Goal: Information Seeking & Learning: Learn about a topic

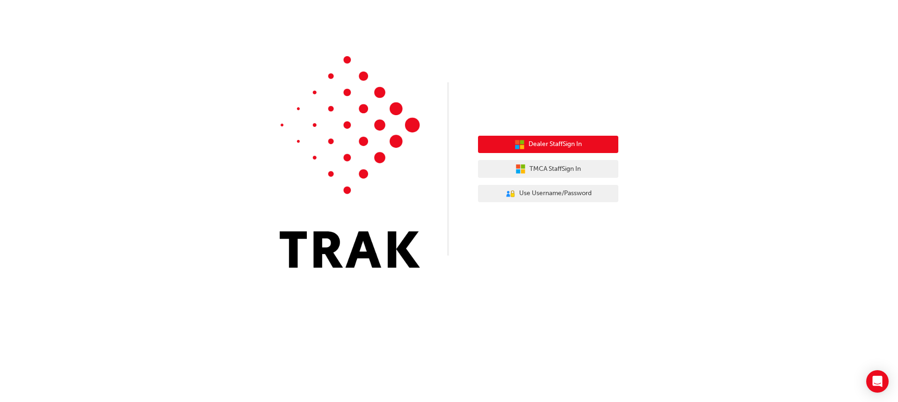
click at [547, 145] on span "Dealer Staff Sign In" at bounding box center [555, 144] width 53 height 11
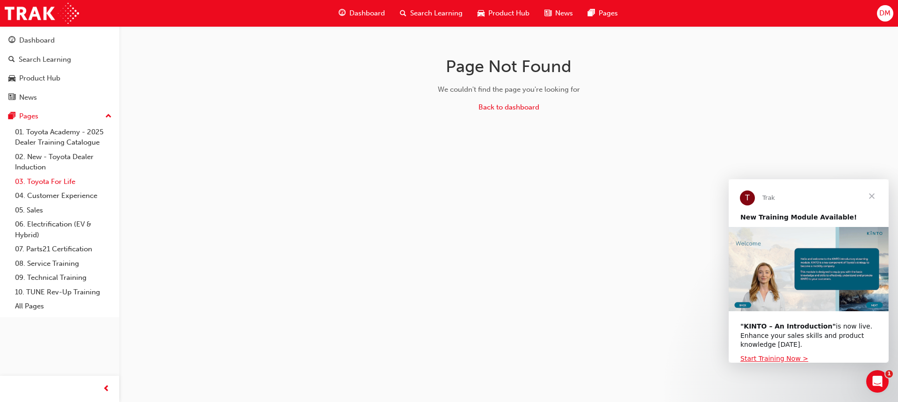
click at [67, 183] on link "03. Toyota For Life" at bounding box center [63, 181] width 104 height 15
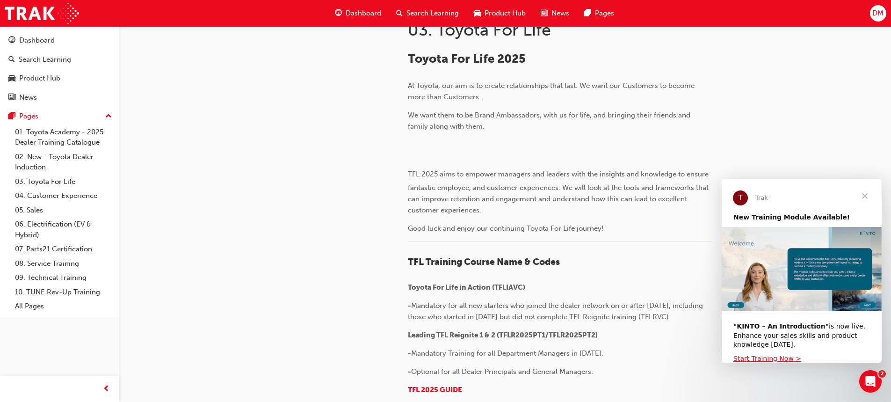
scroll to position [130, 0]
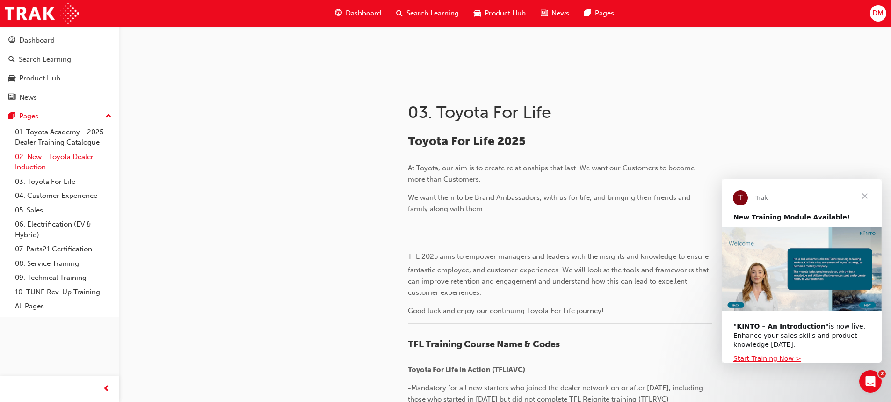
click at [74, 157] on link "02. New - Toyota Dealer Induction" at bounding box center [63, 162] width 104 height 25
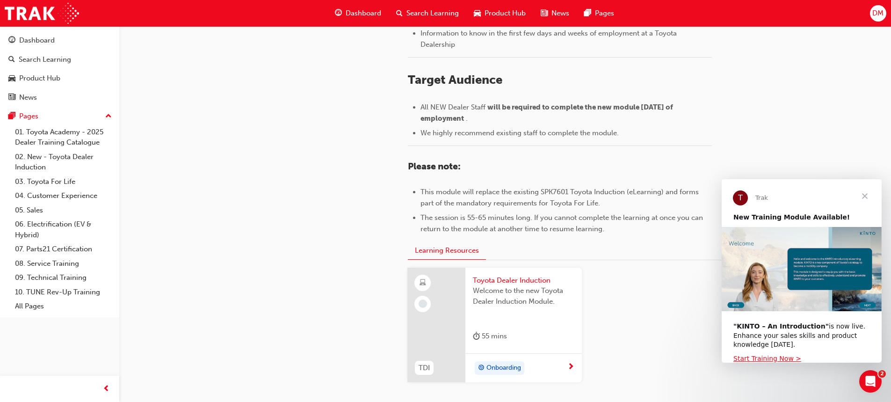
scroll to position [421, 0]
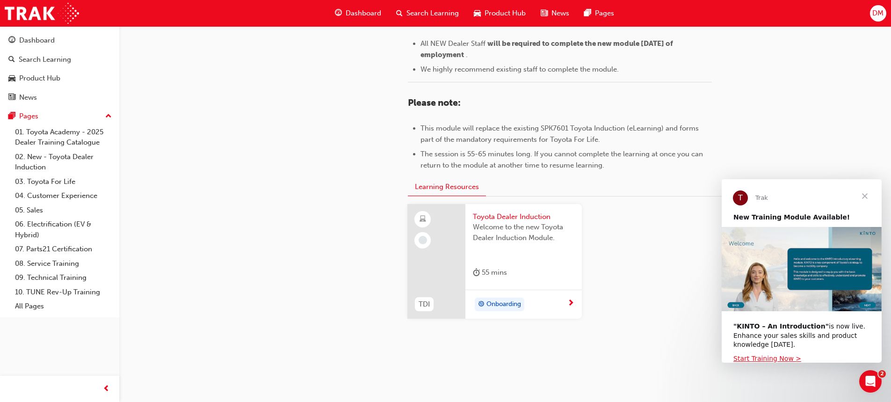
click at [500, 303] on span "Onboarding" at bounding box center [504, 304] width 35 height 11
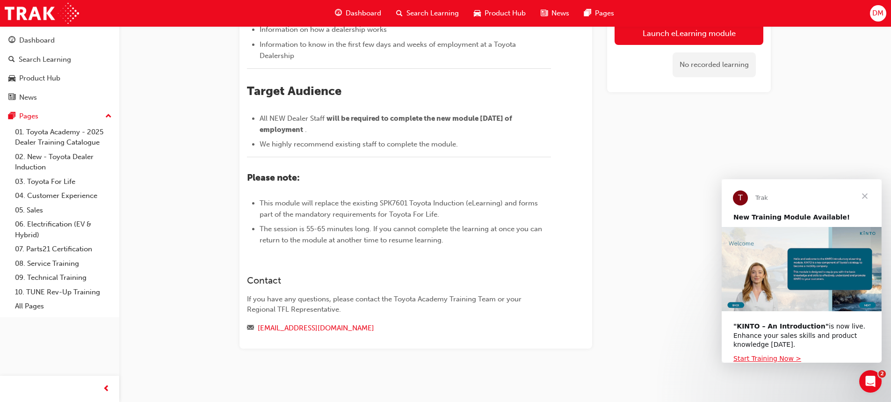
scroll to position [347, 0]
click at [56, 265] on link "08. Service Training" at bounding box center [63, 263] width 104 height 15
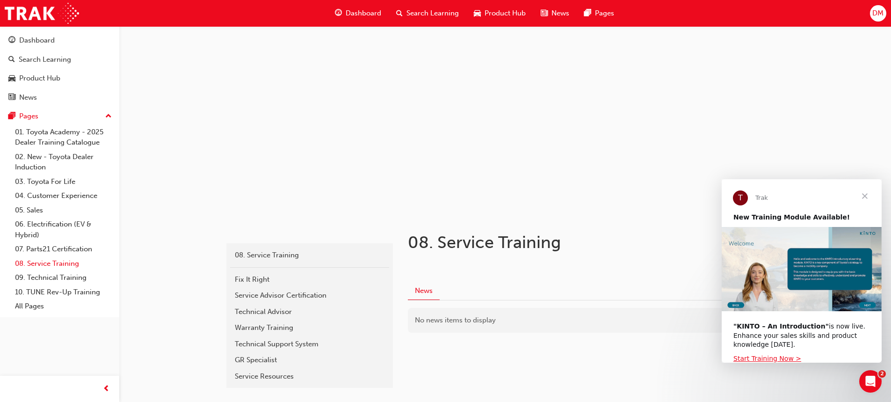
click at [50, 262] on link "08. Service Training" at bounding box center [63, 263] width 104 height 15
click at [292, 293] on div "Service Advisor Certification" at bounding box center [310, 295] width 150 height 11
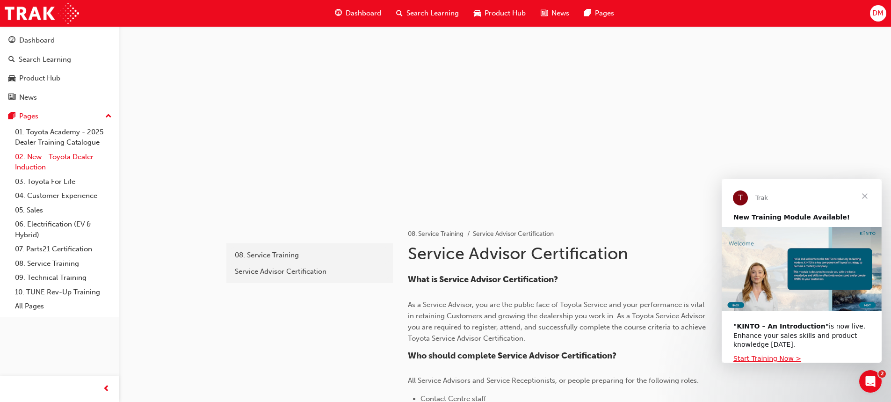
click at [60, 160] on link "02. New - Toyota Dealer Induction" at bounding box center [63, 162] width 104 height 25
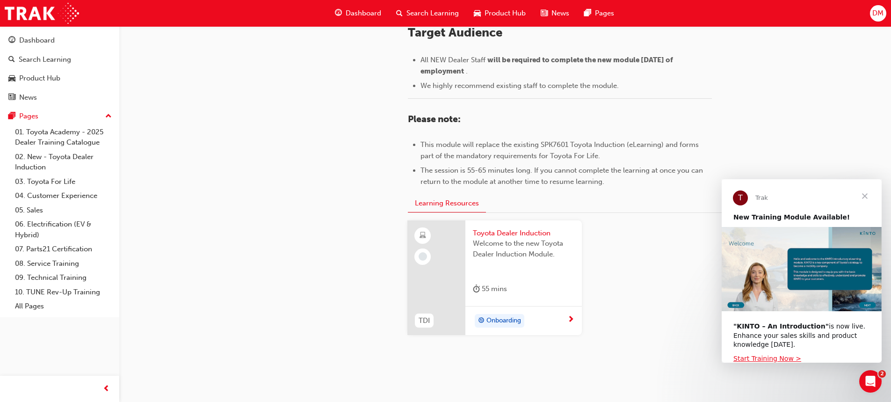
scroll to position [421, 0]
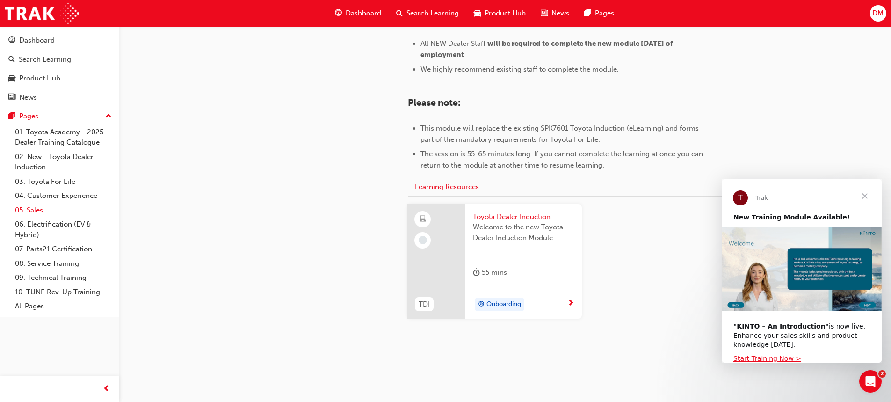
click at [42, 209] on link "05. Sales" at bounding box center [63, 210] width 104 height 15
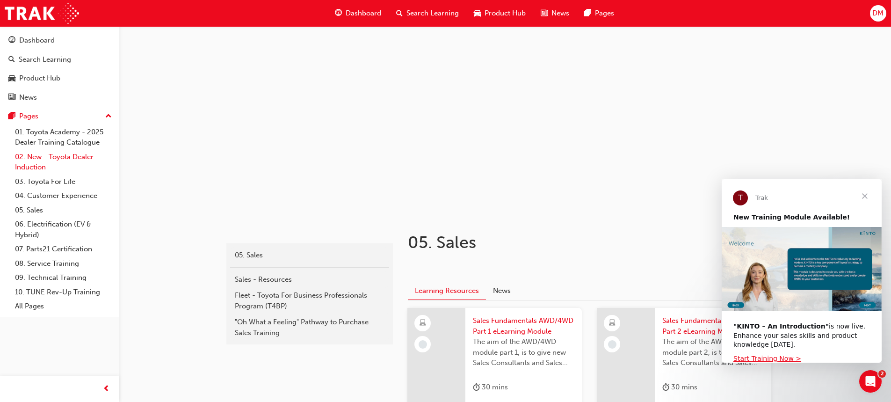
click at [67, 155] on link "02. New - Toyota Dealer Induction" at bounding box center [63, 162] width 104 height 25
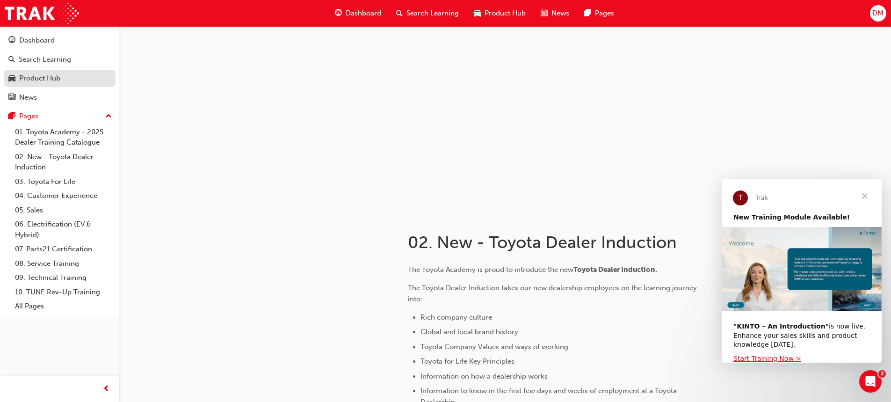
click at [62, 80] on div "Product Hub" at bounding box center [59, 79] width 102 height 12
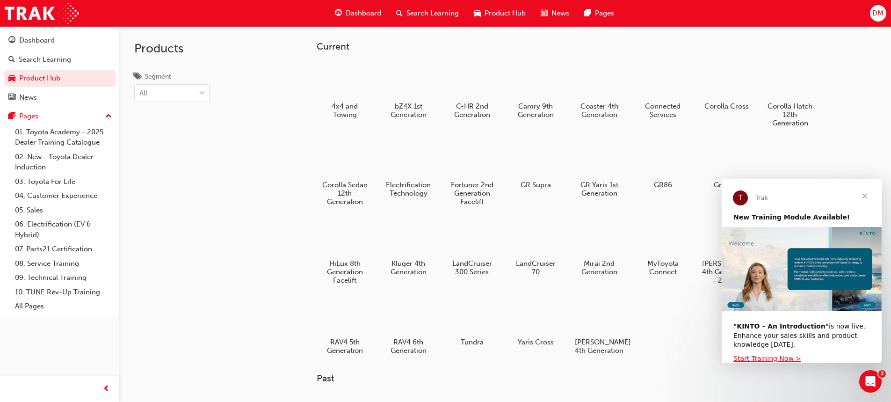
click at [866, 193] on span "Close" at bounding box center [865, 196] width 34 height 34
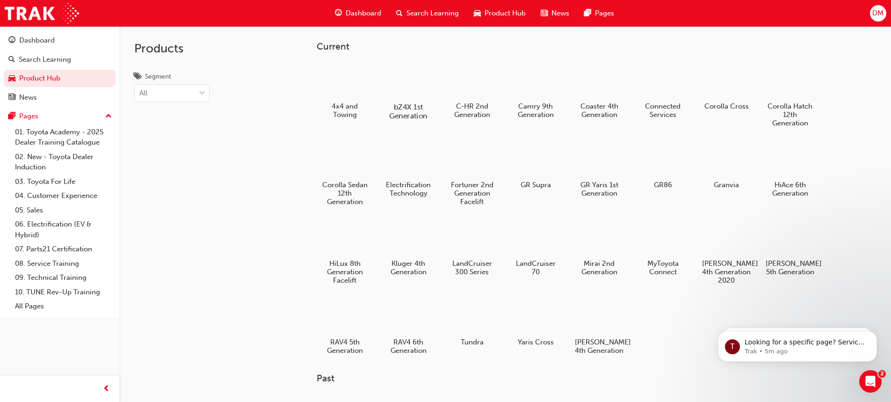
click at [394, 83] on div at bounding box center [408, 79] width 52 height 37
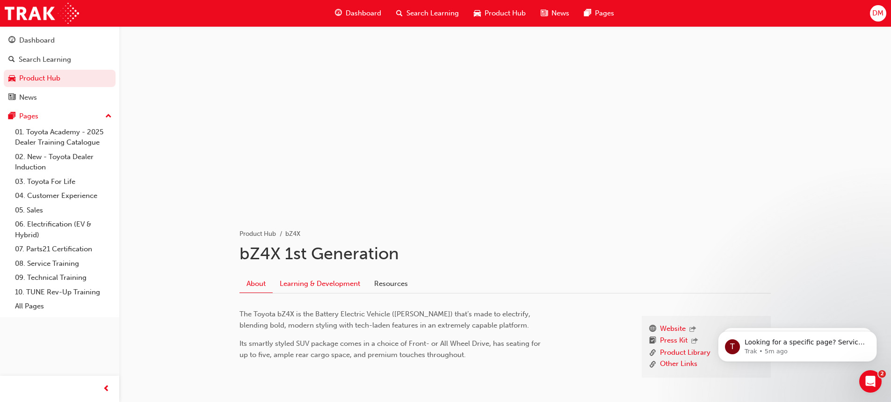
click at [304, 288] on link "Learning & Development" at bounding box center [320, 284] width 95 height 18
click at [378, 284] on link "Resources" at bounding box center [391, 284] width 48 height 18
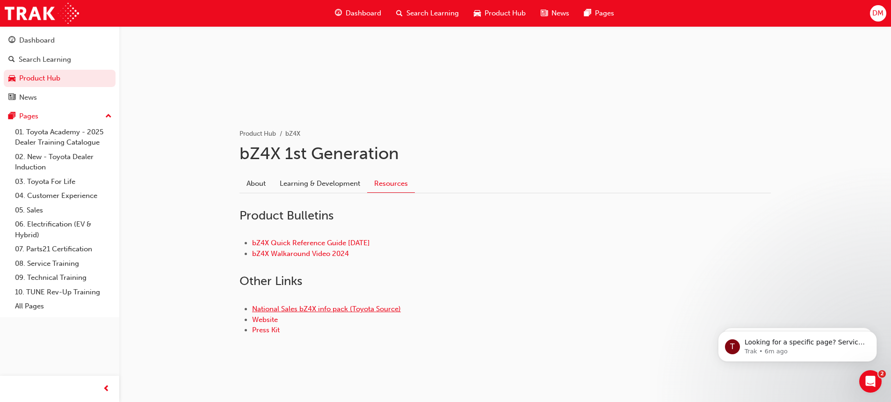
scroll to position [102, 0]
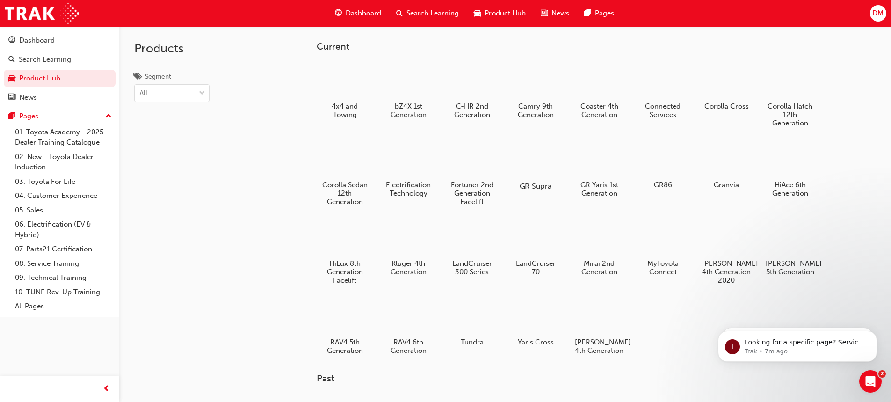
click at [535, 165] on div at bounding box center [535, 158] width 52 height 37
click at [356, 178] on div "Corolla Sedan 12th Generation" at bounding box center [344, 173] width 59 height 75
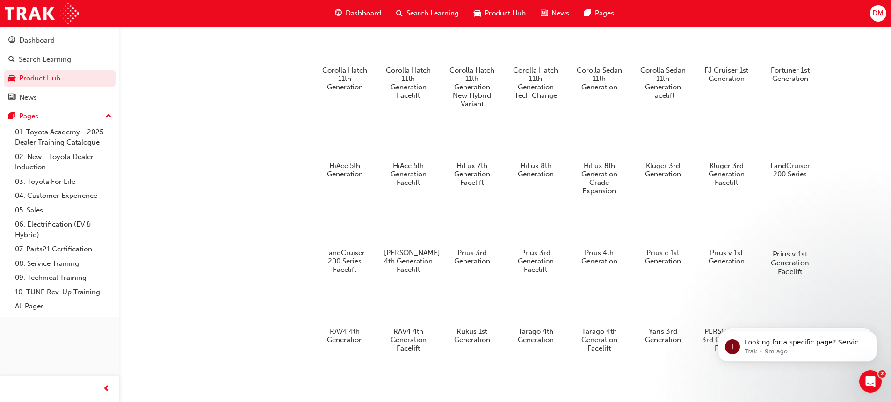
scroll to position [468, 0]
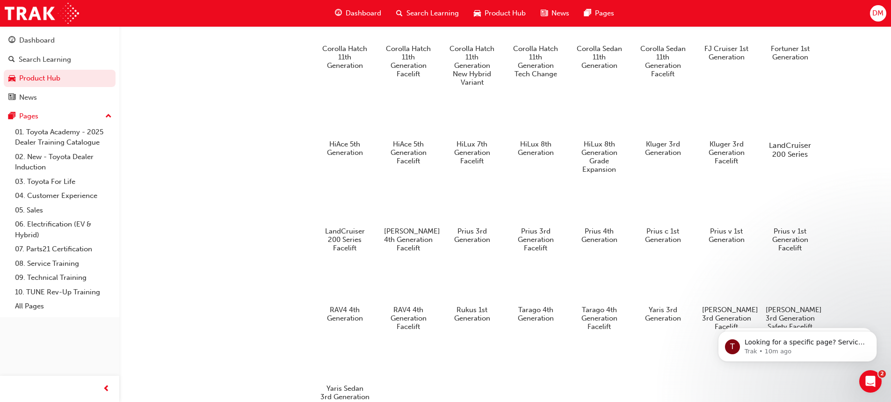
click at [791, 159] on h5 "LandCruiser 200 Series" at bounding box center [790, 150] width 52 height 18
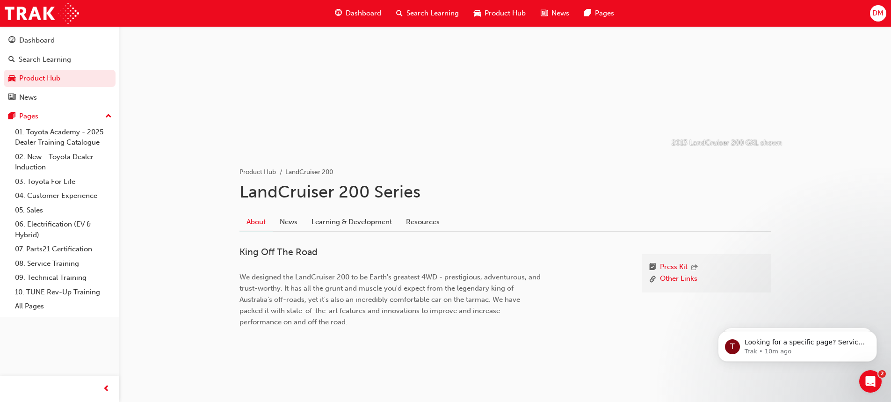
scroll to position [63, 0]
click at [310, 225] on link "Learning & Development" at bounding box center [352, 221] width 95 height 18
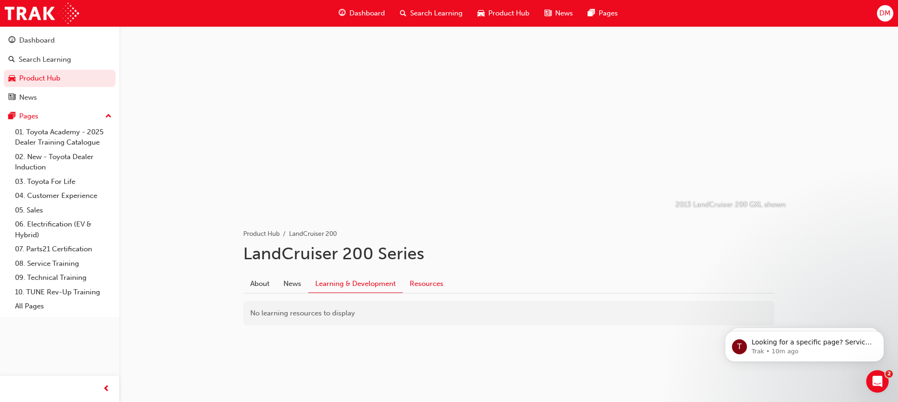
click at [422, 287] on link "Resources" at bounding box center [427, 284] width 48 height 18
click at [294, 284] on link "News" at bounding box center [289, 284] width 32 height 18
click at [262, 281] on link "About" at bounding box center [259, 284] width 33 height 18
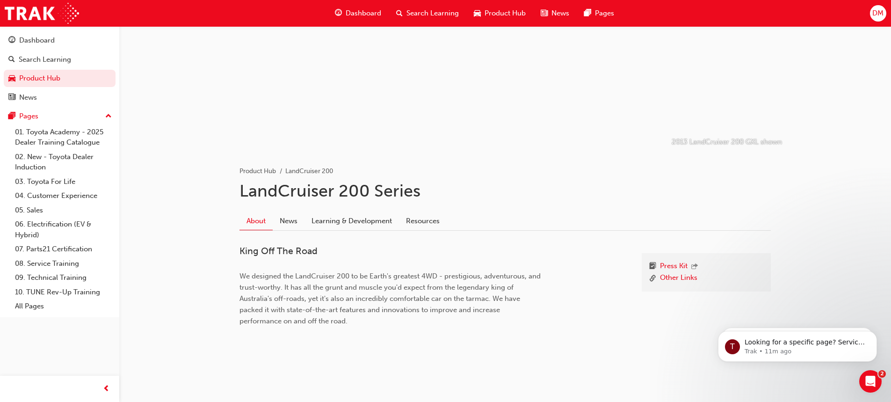
scroll to position [468, 0]
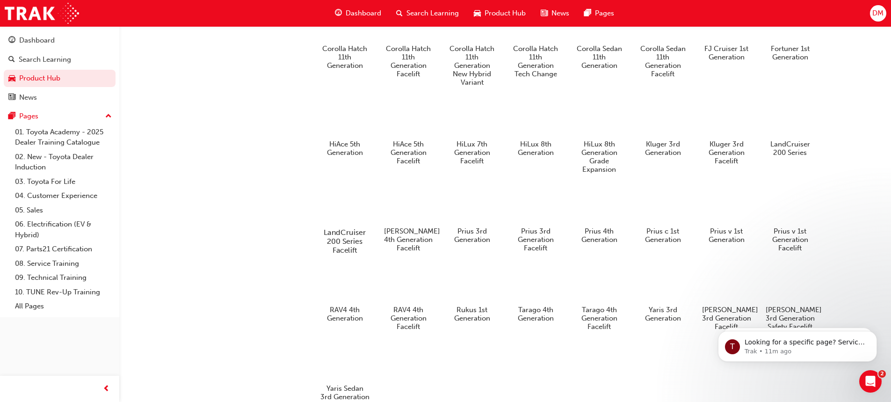
click at [350, 224] on div at bounding box center [345, 204] width 52 height 37
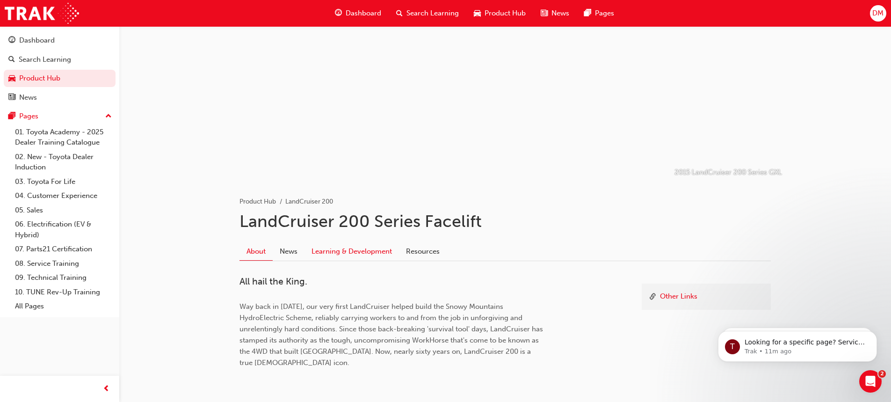
scroll to position [16, 0]
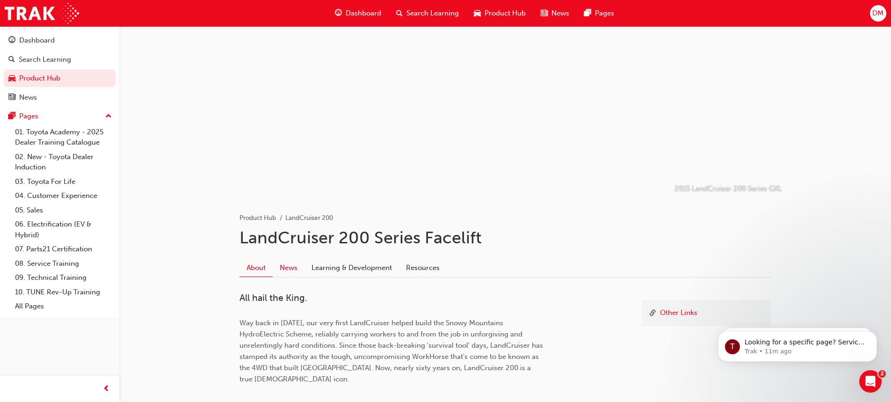
click at [296, 266] on link "News" at bounding box center [289, 268] width 32 height 18
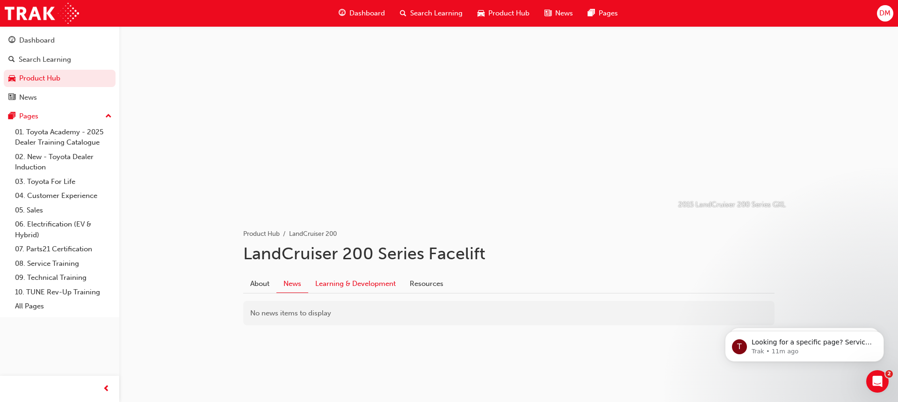
click at [331, 279] on link "Learning & Development" at bounding box center [355, 284] width 95 height 18
click at [413, 277] on link "Resources" at bounding box center [427, 284] width 48 height 18
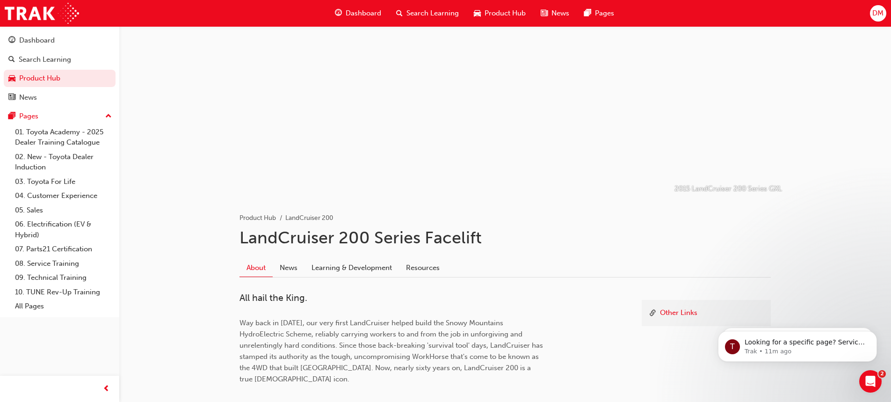
scroll to position [468, 0]
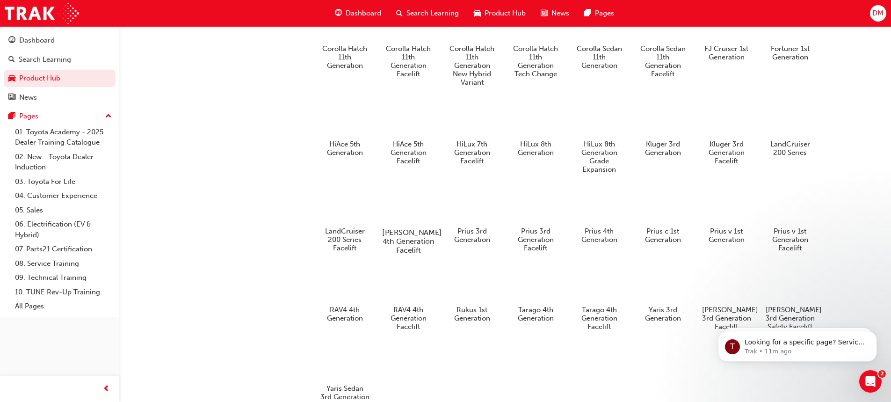
click at [413, 202] on div at bounding box center [408, 204] width 52 height 37
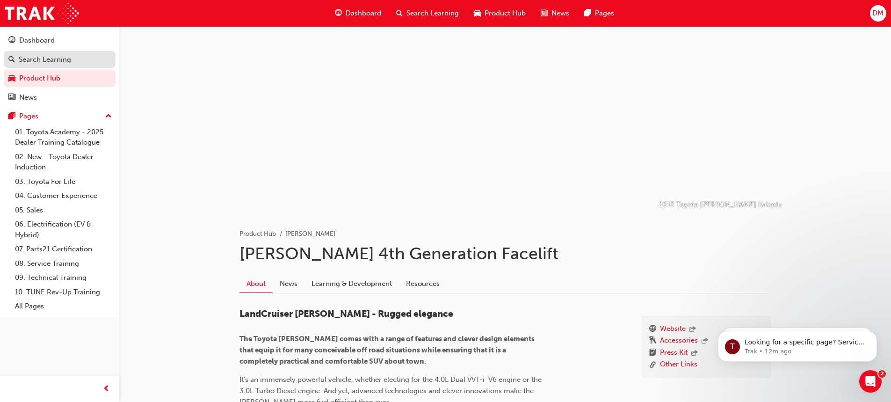
click at [66, 58] on div "Search Learning" at bounding box center [45, 59] width 52 height 11
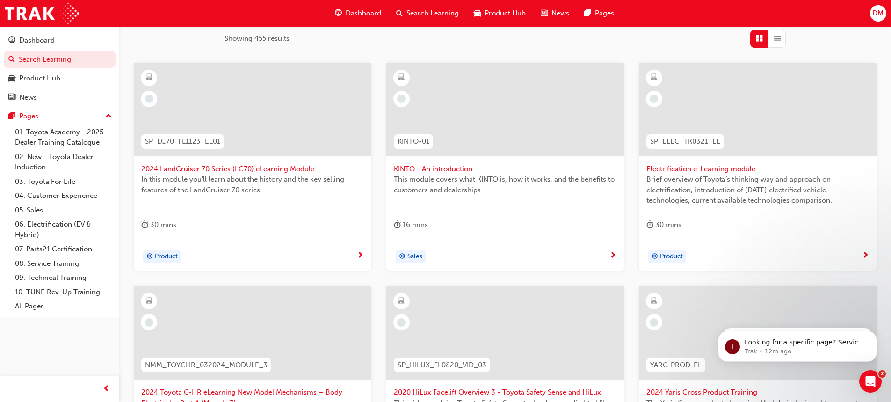
scroll to position [138, 0]
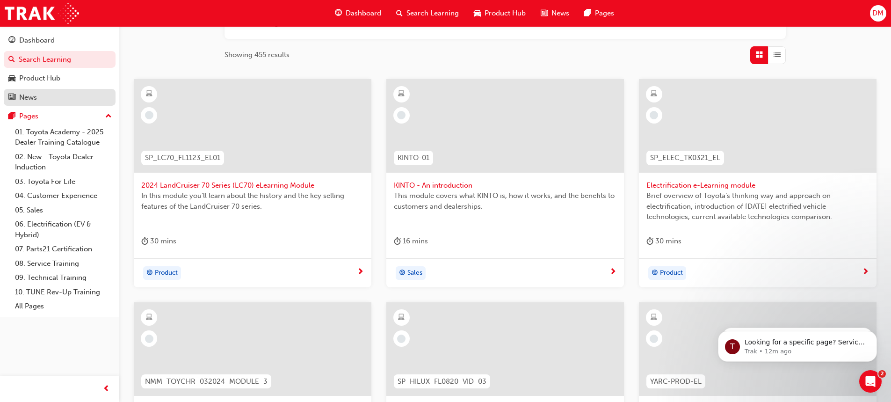
click at [58, 94] on div "News" at bounding box center [59, 98] width 102 height 12
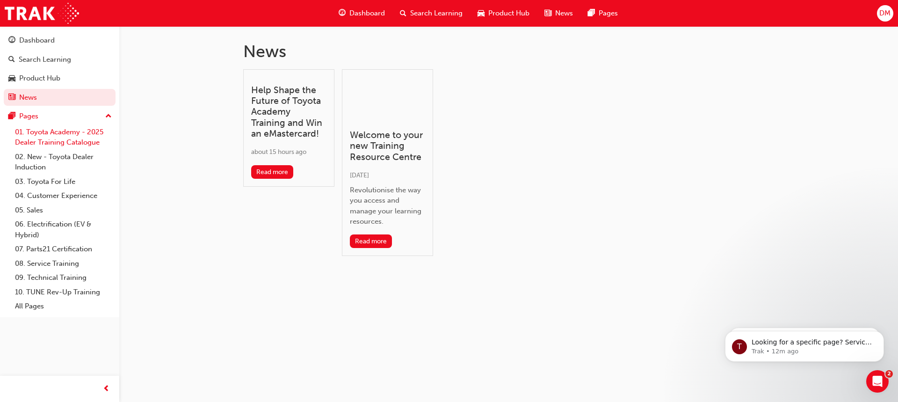
click at [74, 145] on link "01. Toyota Academy - 2025 Dealer Training Catalogue" at bounding box center [63, 137] width 104 height 25
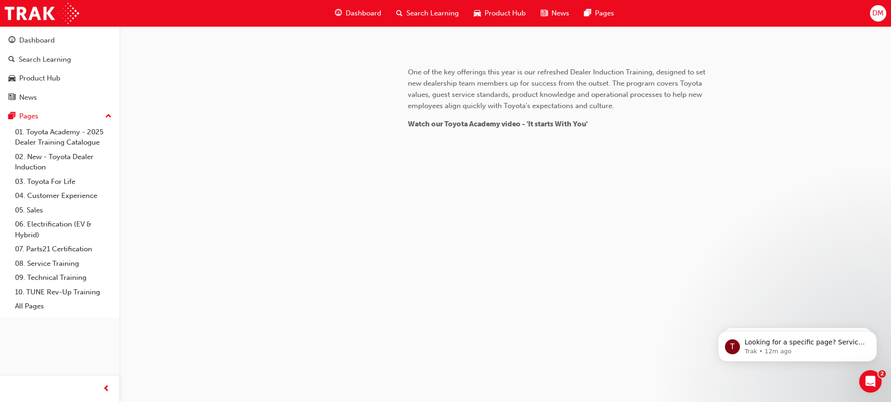
scroll to position [888, 0]
click at [63, 143] on link "01. Toyota Academy - 2025 Dealer Training Catalogue" at bounding box center [63, 137] width 104 height 25
click at [55, 161] on link "02. New - Toyota Dealer Induction" at bounding box center [63, 162] width 104 height 25
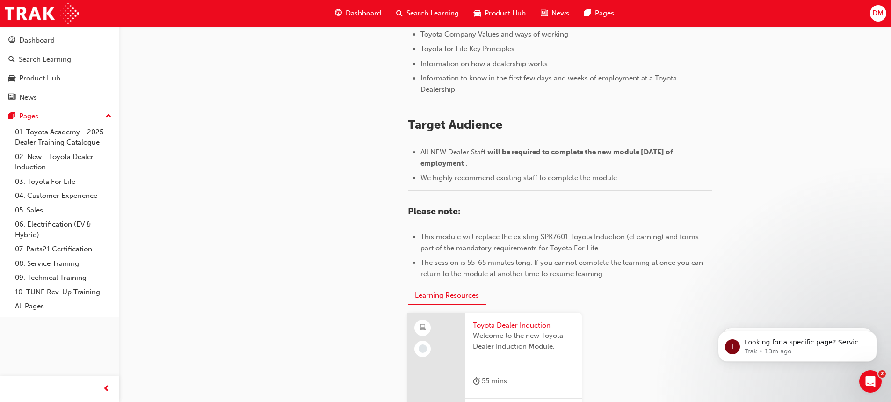
scroll to position [327, 0]
